Goal: Find contact information: Find contact information

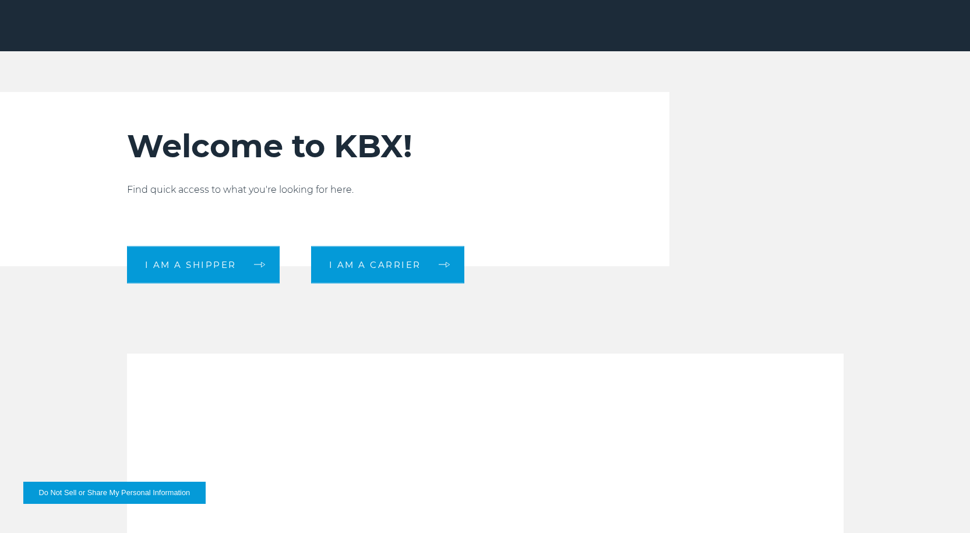
scroll to position [408, 0]
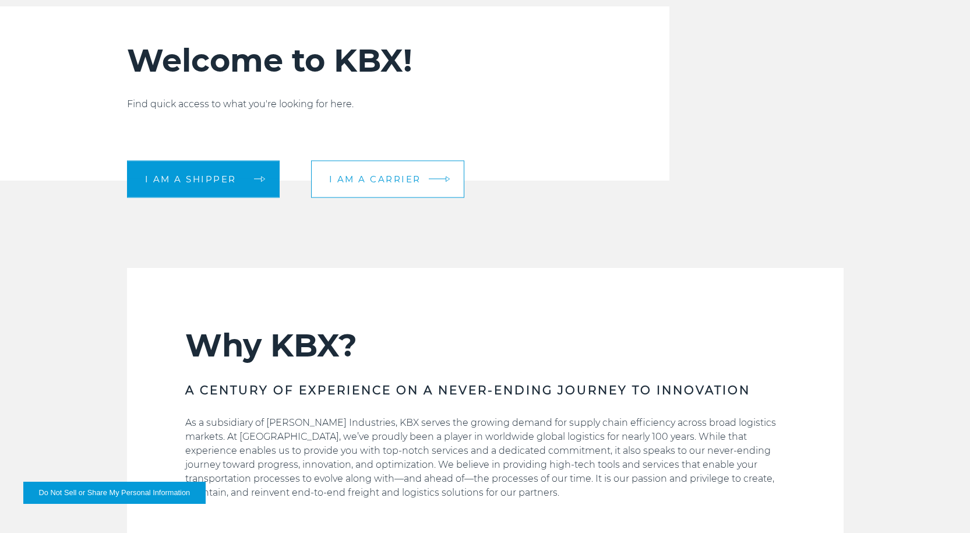
click at [391, 171] on link "I am a carrier" at bounding box center [387, 178] width 153 height 37
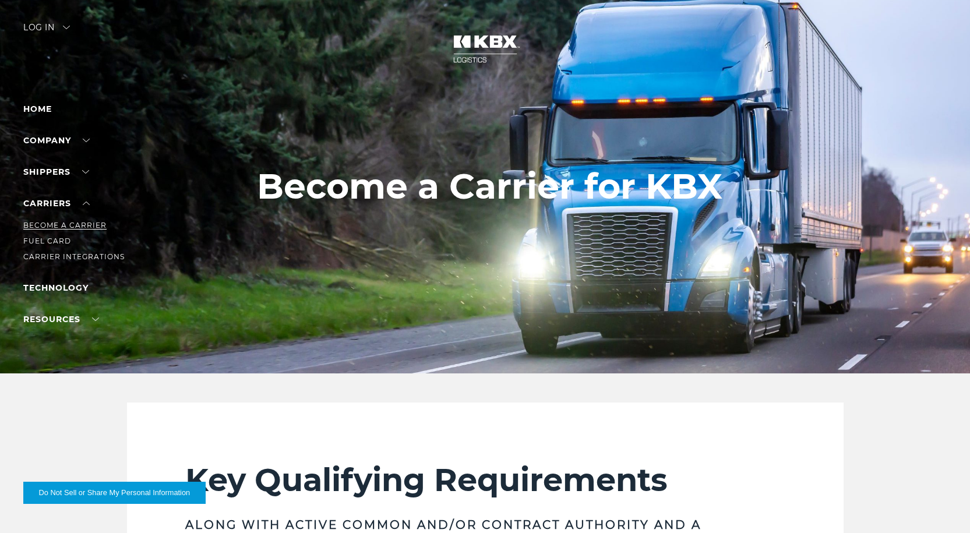
click at [73, 228] on link "Become a Carrier" at bounding box center [64, 225] width 83 height 9
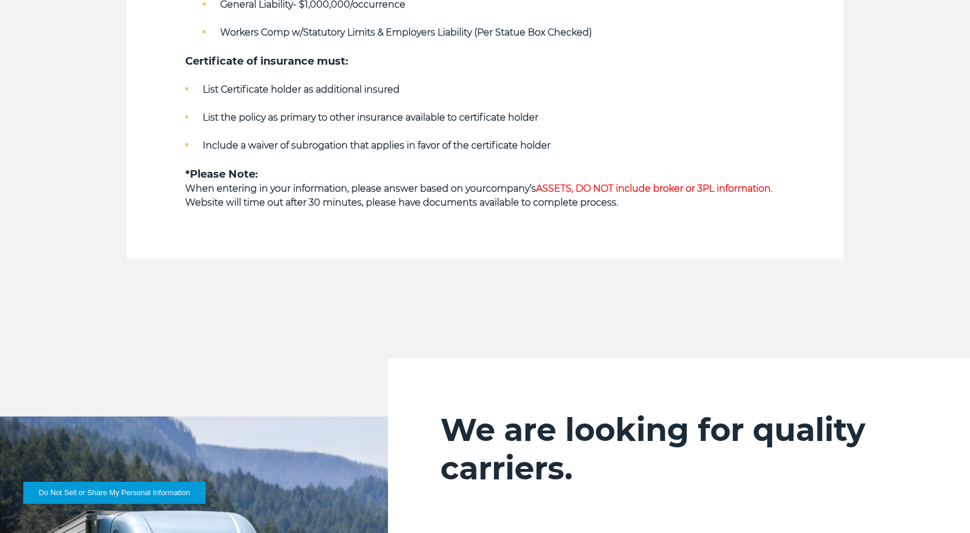
scroll to position [1048, 0]
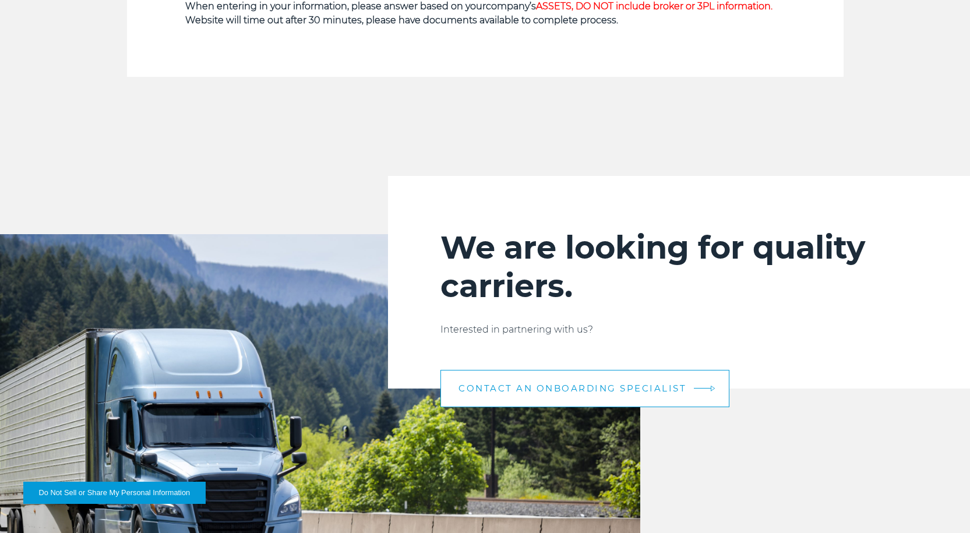
click at [551, 380] on link "CONTACT AN ONBOARDING SPECIALIST" at bounding box center [584, 388] width 289 height 37
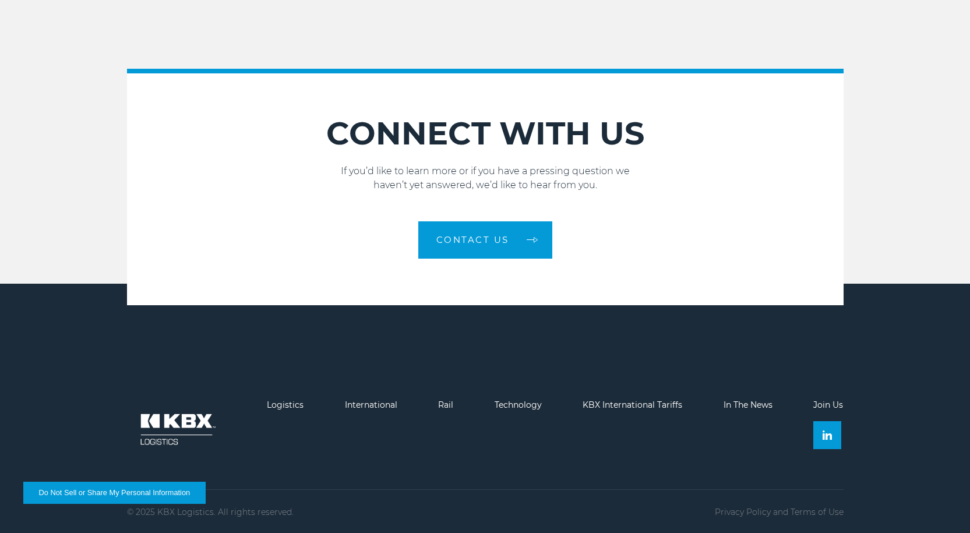
scroll to position [1649, 0]
